Goal: Share content: Distribute website content to other platforms or users

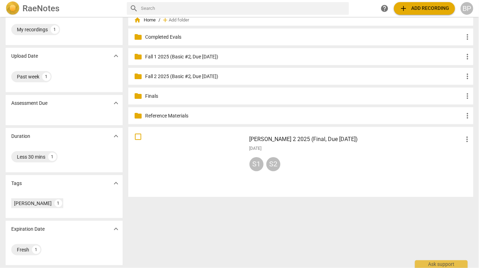
scroll to position [21, 0]
click at [411, 9] on span "add Add recording" at bounding box center [424, 8] width 50 height 8
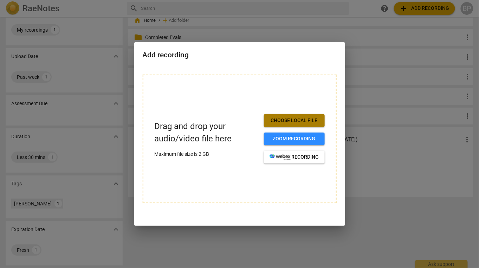
click at [282, 119] on span "Choose local file" at bounding box center [294, 120] width 50 height 7
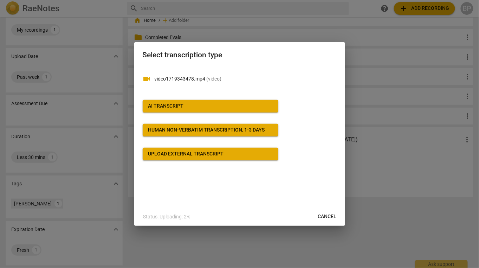
click at [183, 102] on button "AI Transcript" at bounding box center [211, 106] width 136 height 13
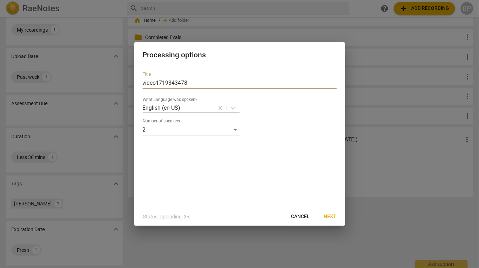
click at [189, 80] on input "video1719343478" at bounding box center [240, 82] width 194 height 11
type input "[PERSON_NAME] 2025 (Final, Due"
click at [330, 218] on span "Next" at bounding box center [330, 216] width 13 height 7
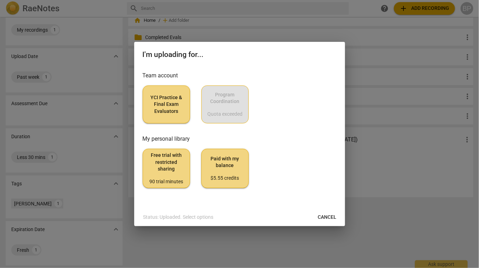
click at [157, 105] on span "YCI Practice & Final Exam Evaluators" at bounding box center [166, 104] width 35 height 21
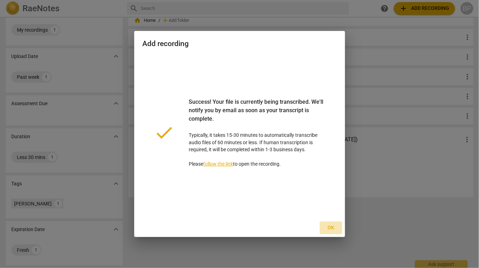
click at [335, 228] on span "Ok" at bounding box center [330, 227] width 11 height 7
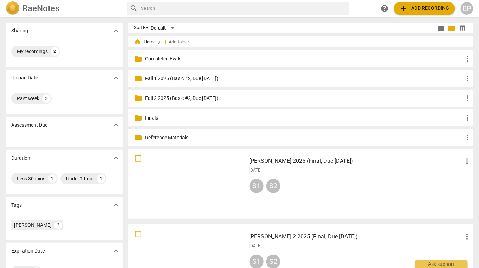
click at [329, 174] on div "[PERSON_NAME] 2025 (Final, Due [DATE]) more_vert [DATE] S1 S2" at bounding box center [360, 183] width 233 height 65
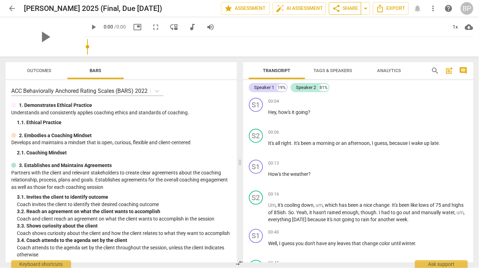
click at [339, 8] on span "share" at bounding box center [336, 8] width 8 height 8
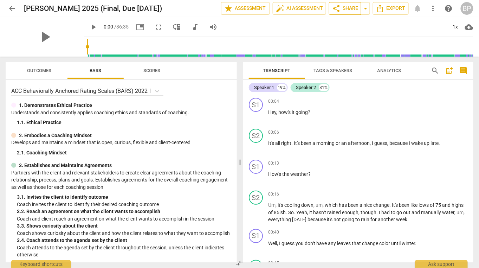
click at [332, 7] on span "share" at bounding box center [336, 8] width 8 height 8
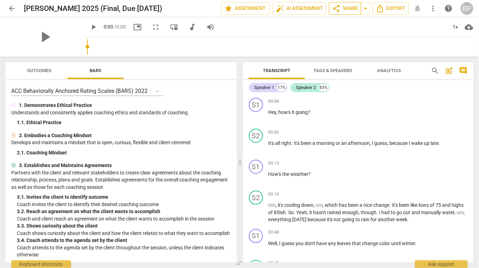
click at [347, 5] on span "share Share" at bounding box center [345, 8] width 26 height 8
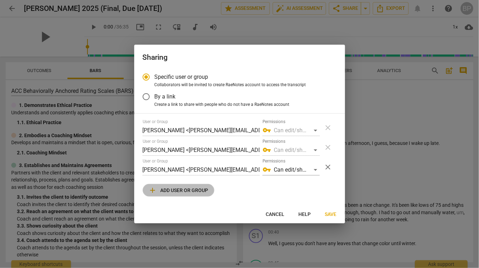
click at [183, 193] on span "add Add user or group" at bounding box center [179, 190] width 60 height 8
radio input "false"
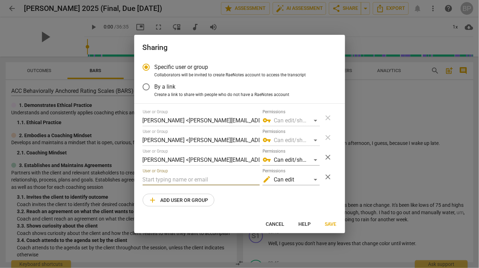
click at [169, 184] on input "text" at bounding box center [201, 179] width 117 height 11
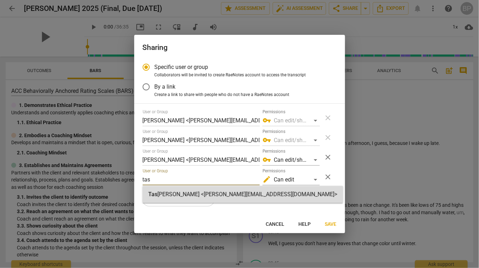
type input "tas"
radio input "false"
type input "Tasha McGhie <tasha@youthcoachinginstitute.com>"
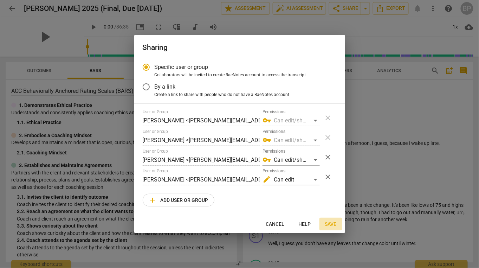
click at [332, 226] on span "Save" at bounding box center [331, 224] width 12 height 7
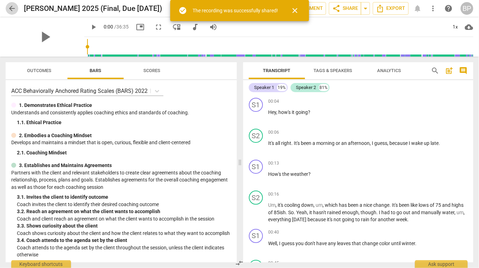
click at [13, 10] on span "arrow_back" at bounding box center [12, 8] width 8 height 8
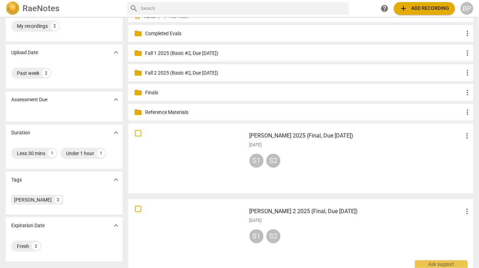
scroll to position [32, 0]
